Goal: Task Accomplishment & Management: Use online tool/utility

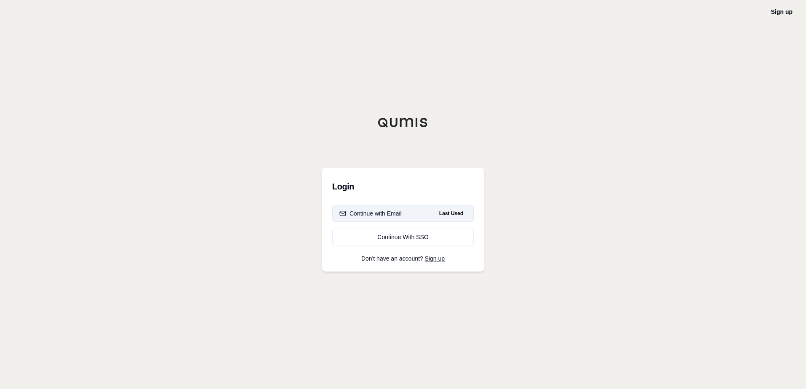
click at [391, 211] on div "Continue with Email" at bounding box center [370, 213] width 62 height 8
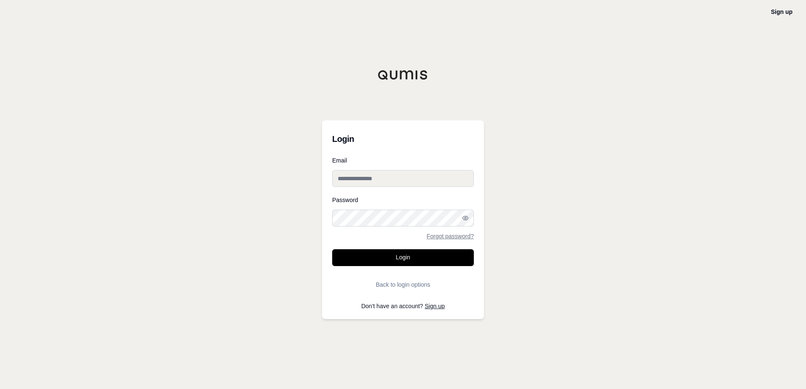
click at [390, 177] on input "Email" at bounding box center [403, 178] width 142 height 17
type input "**********"
click at [398, 249] on button "Login" at bounding box center [403, 257] width 142 height 17
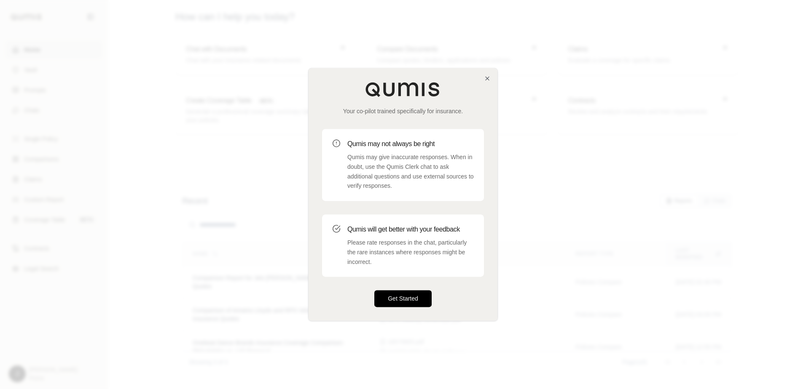
click at [410, 293] on button "Get Started" at bounding box center [402, 299] width 57 height 17
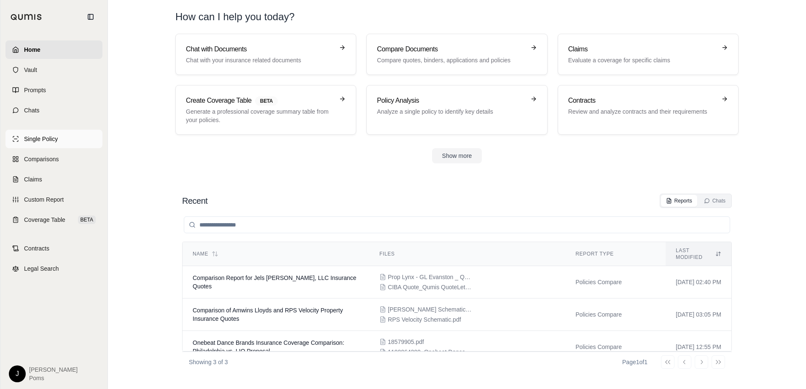
click at [29, 140] on span "Single Policy" at bounding box center [41, 139] width 34 height 8
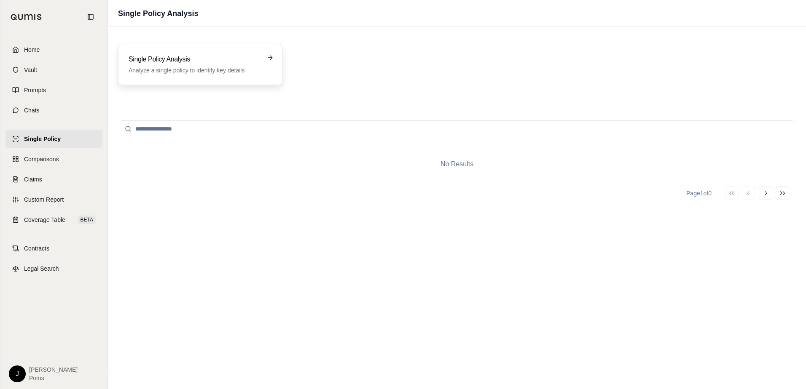
click at [189, 54] on h3 "Single Policy Analysis" at bounding box center [194, 59] width 131 height 10
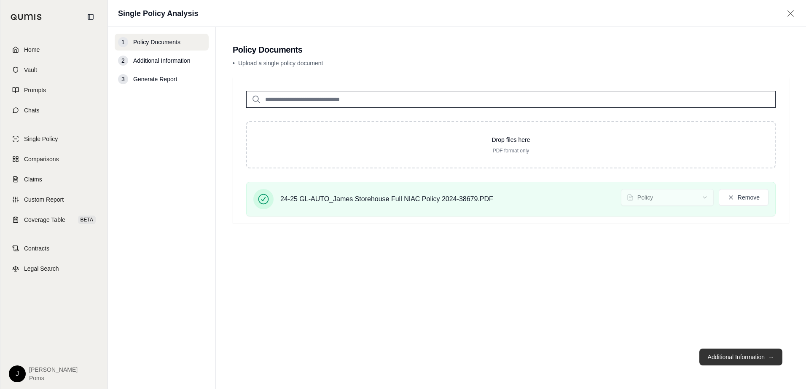
click at [739, 360] on button "Additional Information →" at bounding box center [740, 357] width 83 height 17
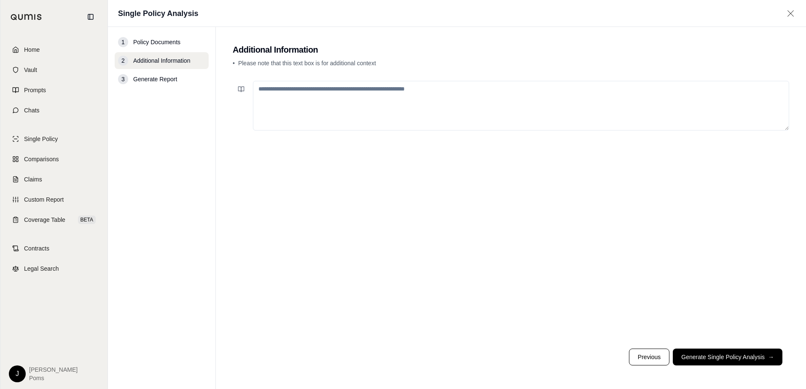
click at [273, 99] on textarea at bounding box center [521, 106] width 536 height 50
type textarea "**********"
click at [710, 357] on button "Generate Single Policy Analysis →" at bounding box center [728, 357] width 110 height 17
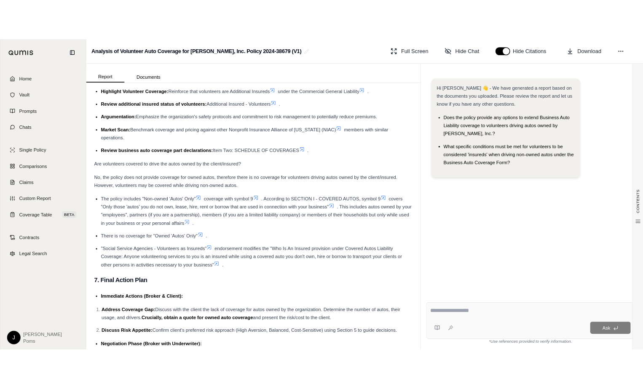
scroll to position [2776, 0]
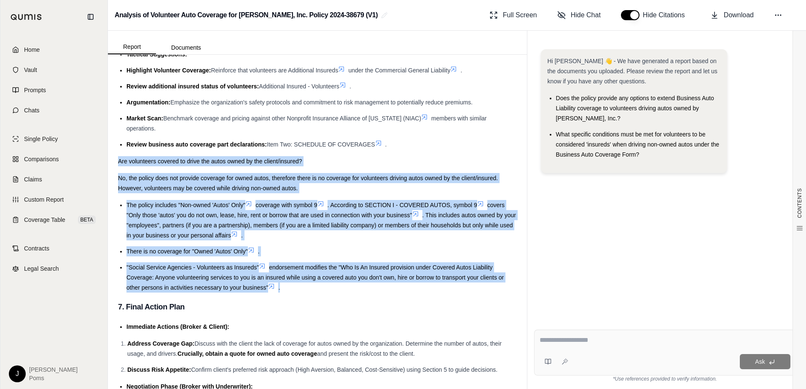
drag, startPoint x: 118, startPoint y: 180, endPoint x: 323, endPoint y: 305, distance: 240.0
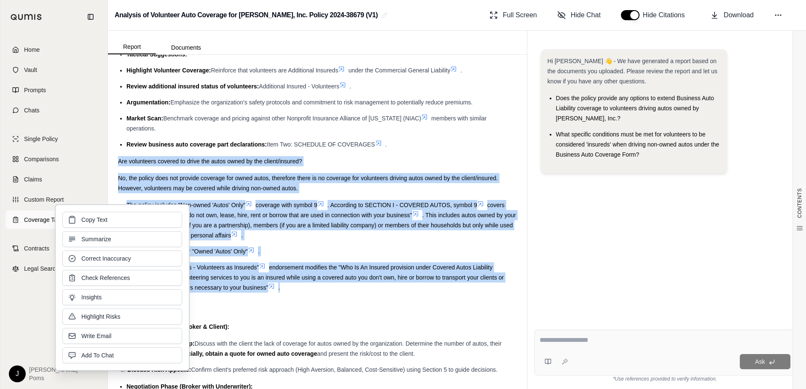
drag, startPoint x: 165, startPoint y: 231, endPoint x: 91, endPoint y: 225, distance: 73.6
click at [91, 225] on button "Copy Text" at bounding box center [122, 220] width 120 height 16
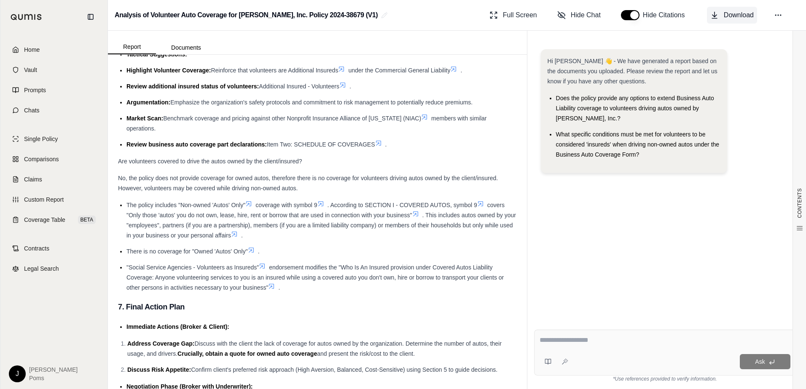
click at [718, 14] on icon at bounding box center [714, 15] width 8 height 8
click at [39, 48] on span "Home" at bounding box center [32, 50] width 16 height 8
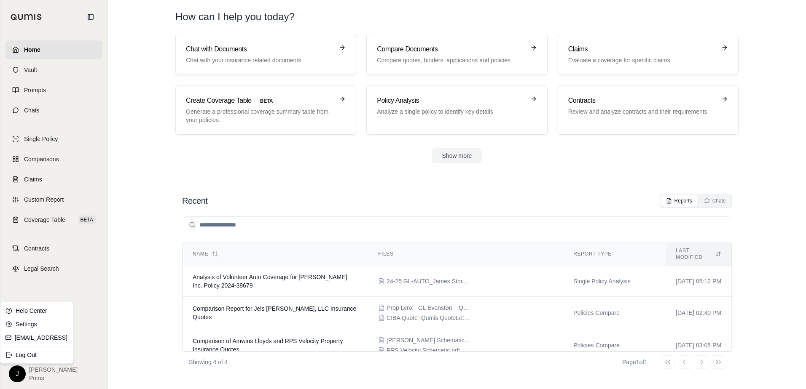
click at [11, 375] on html "Home Vault Prompts Chats Single Policy Comparisons Claims Custom Report Coverag…" at bounding box center [403, 194] width 806 height 389
click at [20, 357] on div "Log Out" at bounding box center [37, 354] width 70 height 13
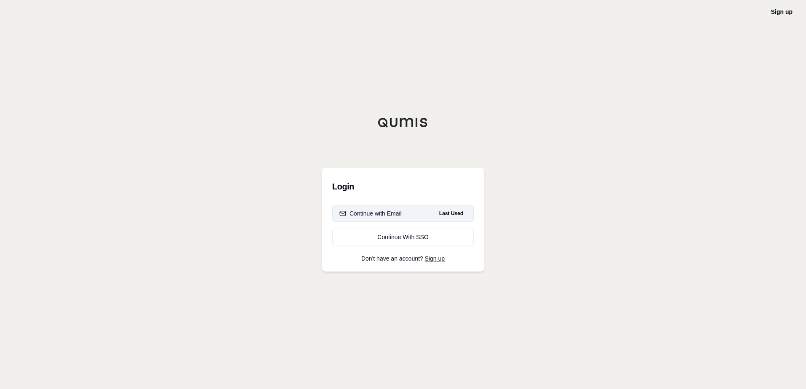
click at [390, 215] on div "Continue with Email" at bounding box center [370, 213] width 62 height 8
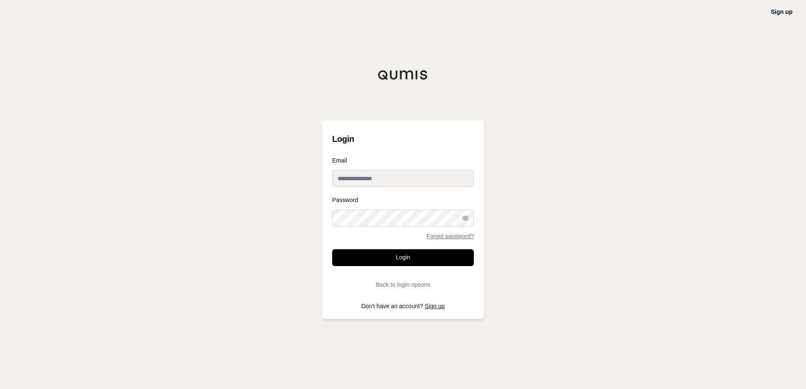
click at [369, 180] on input "Email" at bounding box center [403, 178] width 142 height 17
type input "**********"
click at [332, 249] on button "Login" at bounding box center [403, 257] width 142 height 17
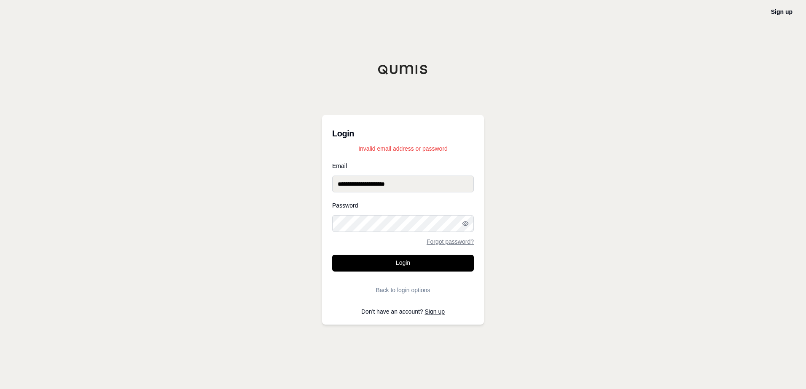
click at [168, 220] on div "**********" at bounding box center [403, 194] width 806 height 389
click at [332, 255] on button "Login" at bounding box center [403, 263] width 142 height 17
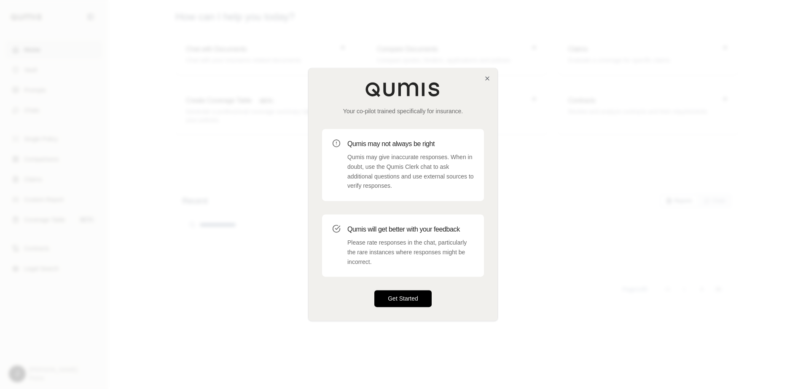
click at [395, 303] on button "Get Started" at bounding box center [402, 299] width 57 height 17
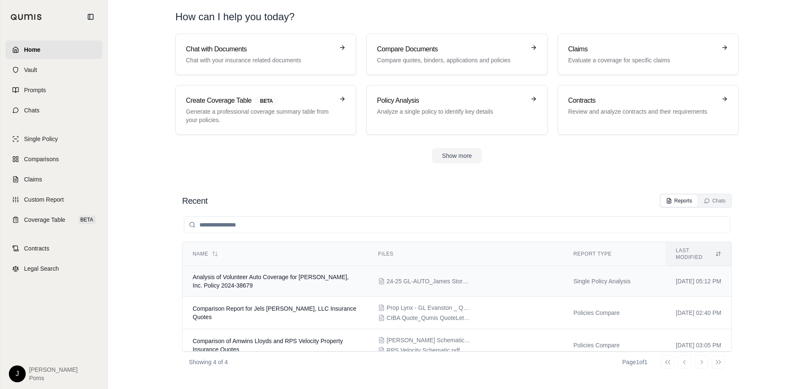
click at [316, 281] on td "Analysis of Volunteer Auto Coverage for [PERSON_NAME], Inc. Policy 2024-38679" at bounding box center [274, 281] width 185 height 31
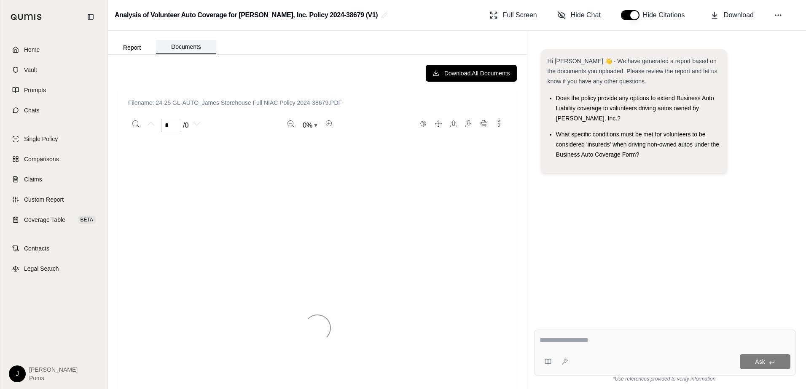
click at [187, 49] on button "Documents" at bounding box center [186, 47] width 60 height 14
click at [496, 122] on icon "More actions" at bounding box center [499, 124] width 7 height 7
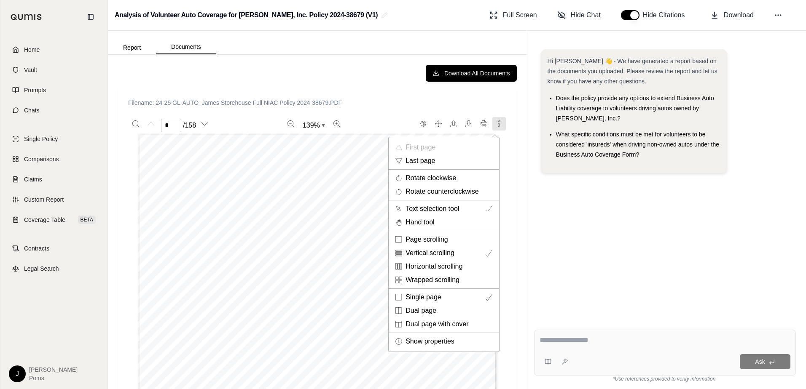
click at [274, 187] on div "IMPORTANT POLICY INFORMATION ENCLOSED Broker NFP Property & Casualty Services, …" at bounding box center [317, 366] width 359 height 464
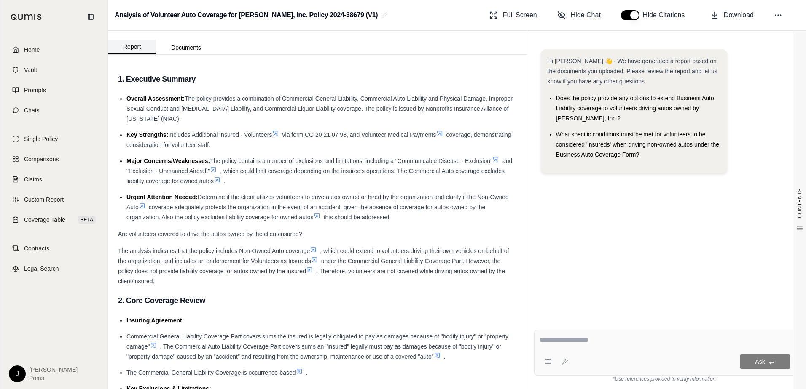
click at [130, 43] on button "Report" at bounding box center [132, 47] width 48 height 14
click at [180, 48] on button "Documents" at bounding box center [186, 47] width 60 height 13
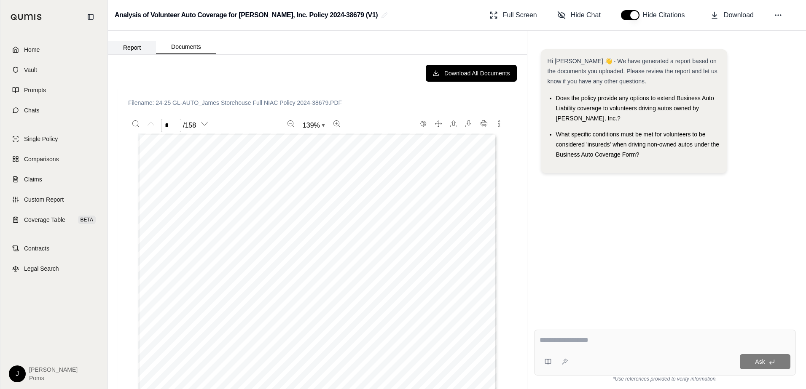
click at [123, 49] on button "Report" at bounding box center [132, 47] width 48 height 13
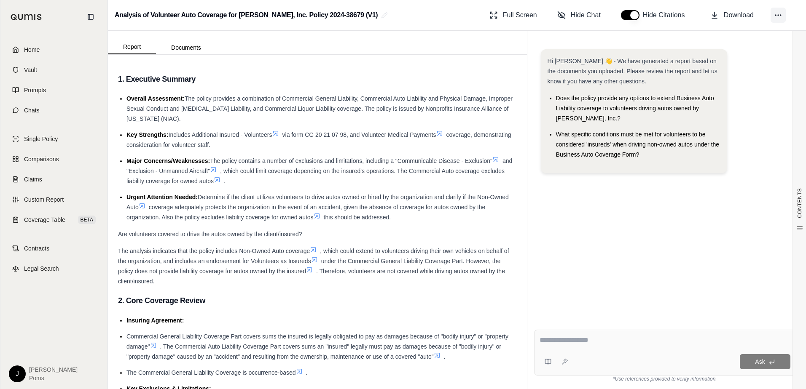
click at [775, 17] on icon at bounding box center [778, 15] width 8 height 8
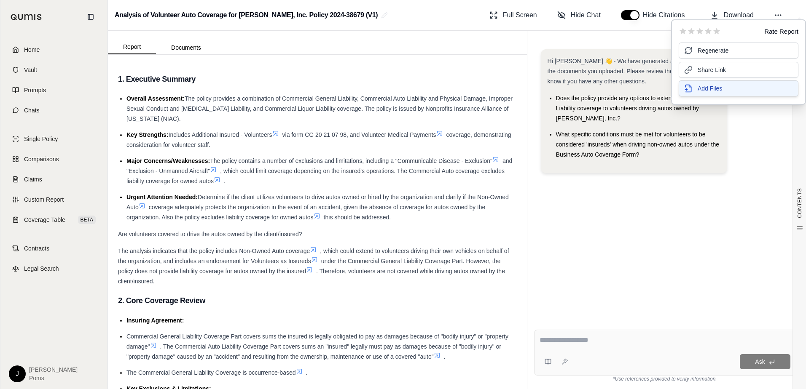
click at [710, 88] on span "Add Files" at bounding box center [709, 88] width 24 height 8
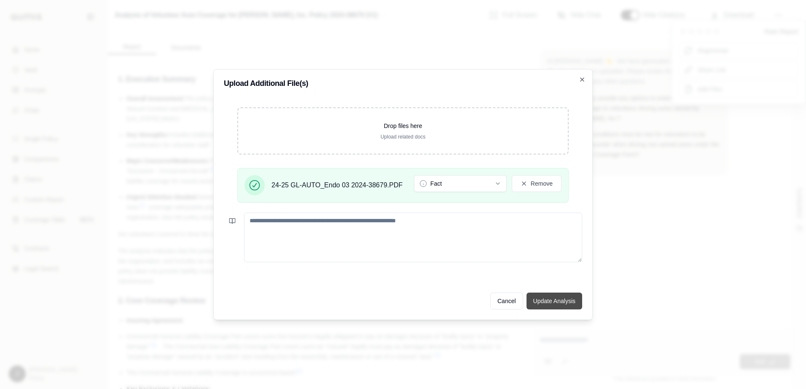
click at [543, 302] on button "Update Analysis" at bounding box center [554, 301] width 56 height 17
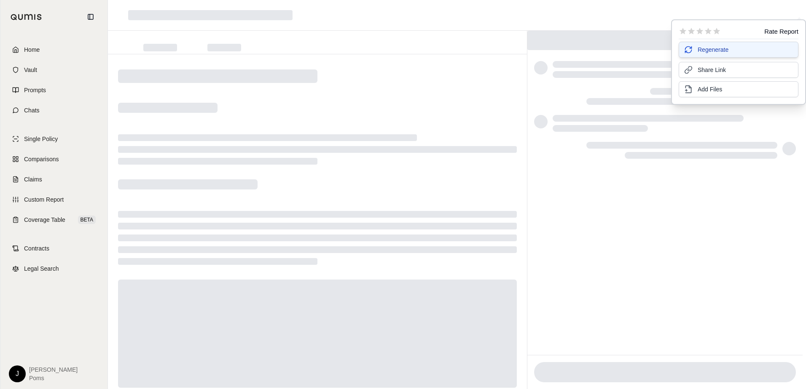
click at [705, 45] on button "Regenerate" at bounding box center [738, 50] width 120 height 16
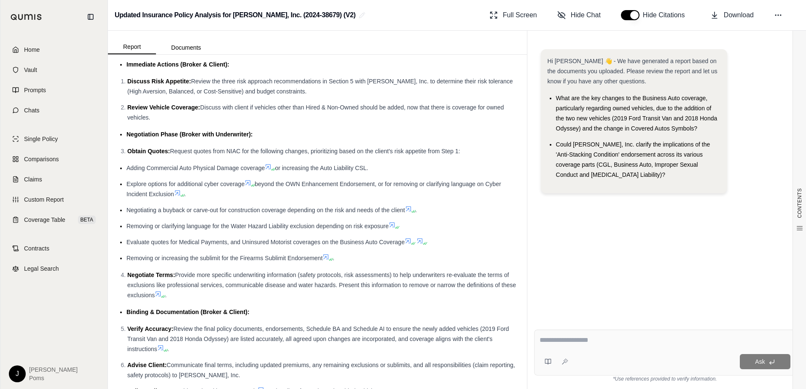
scroll to position [3162, 0]
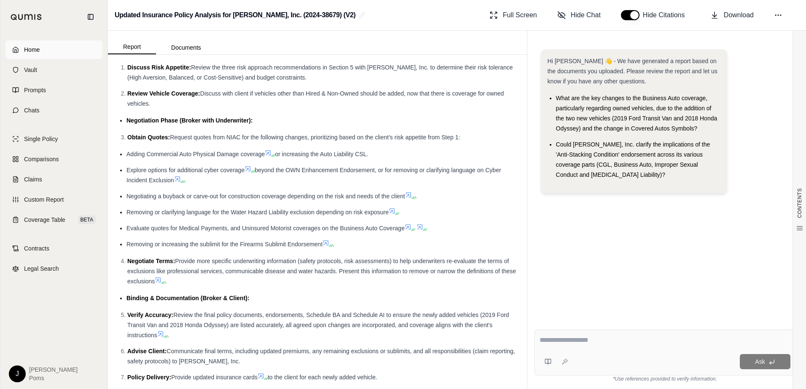
click at [37, 54] on link "Home" at bounding box center [53, 49] width 97 height 19
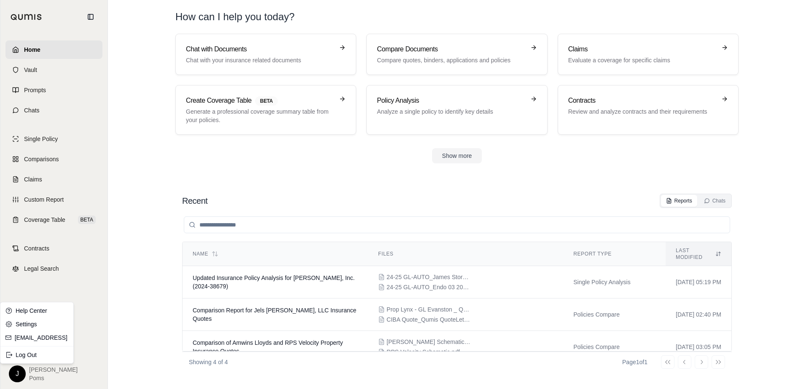
click at [17, 374] on html "Home Vault Prompts Chats Single Policy Comparisons Claims Custom Report Coverag…" at bounding box center [403, 194] width 806 height 389
click at [38, 267] on html "Home Vault Prompts Chats Single Policy Comparisons Claims Custom Report Coverag…" at bounding box center [403, 194] width 806 height 389
click at [38, 267] on span "Legal Search" at bounding box center [41, 269] width 35 height 8
click at [23, 370] on html "Home Vault Prompts Chats Single Policy Comparisons Claims Custom Report Coverag…" at bounding box center [403, 194] width 806 height 389
click at [24, 359] on div "Log Out" at bounding box center [37, 354] width 70 height 13
